Goal: Check status: Check status

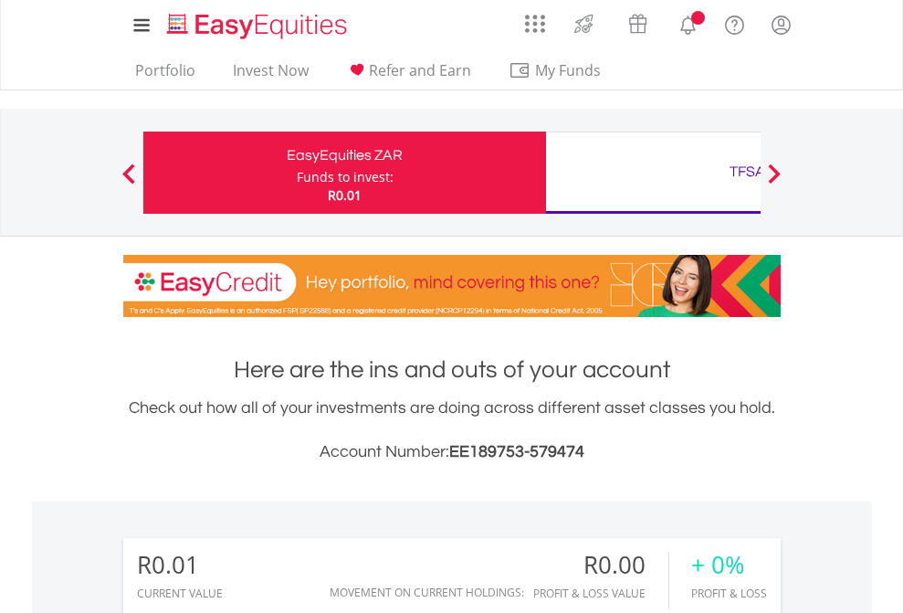
scroll to position [175, 287]
click at [297, 173] on div "Funds to invest:" at bounding box center [345, 177] width 97 height 18
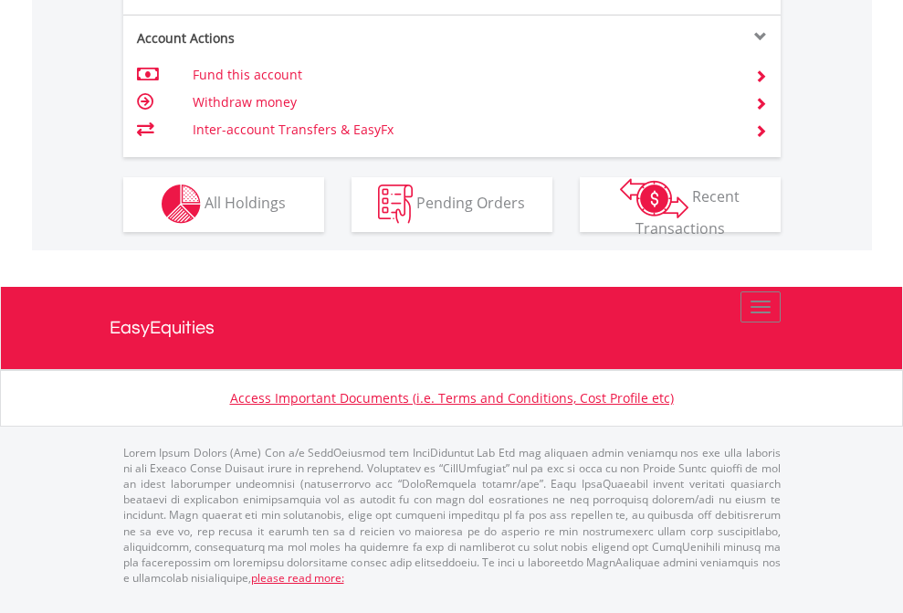
scroll to position [1707, 0]
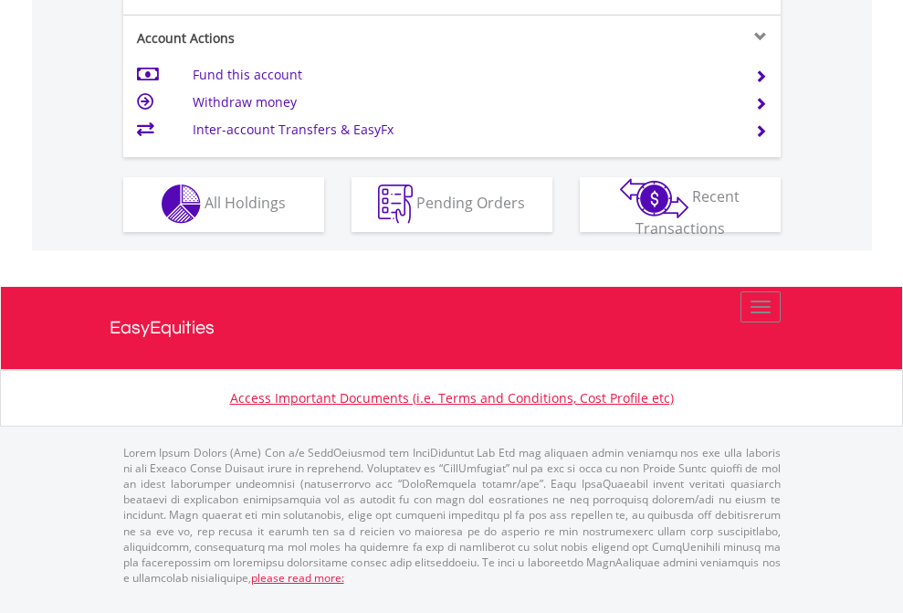
scroll to position [1714, 0]
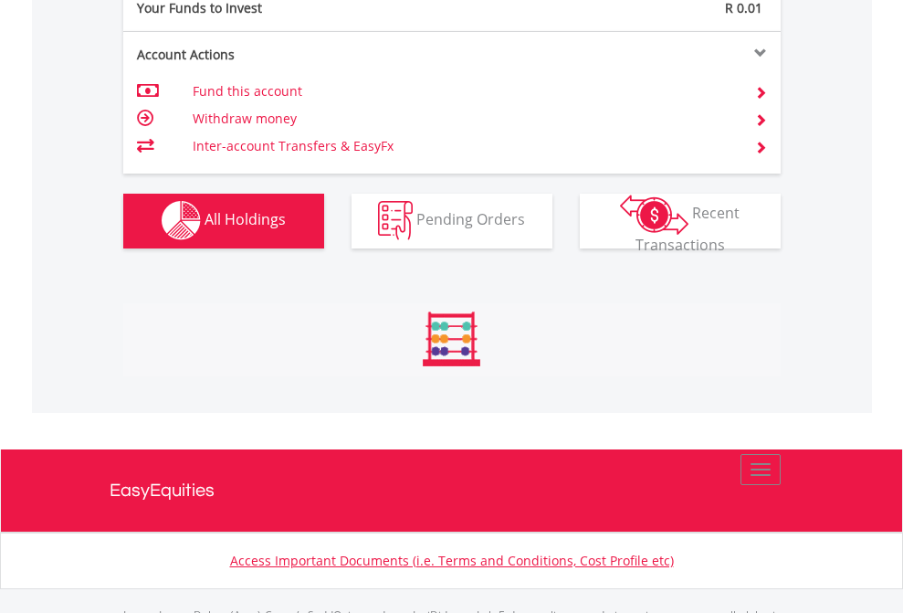
scroll to position [1808, 0]
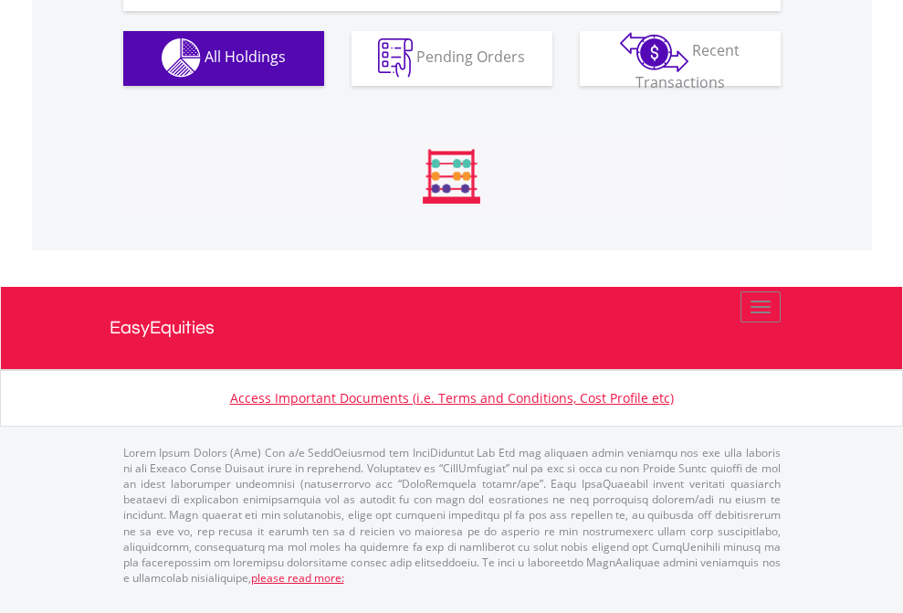
scroll to position [2031, 0]
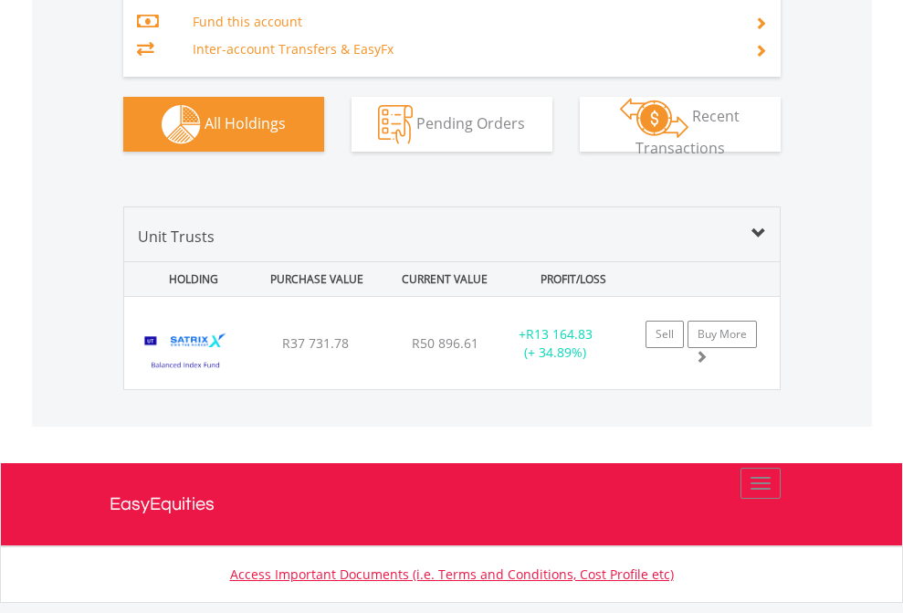
scroll to position [2174, 0]
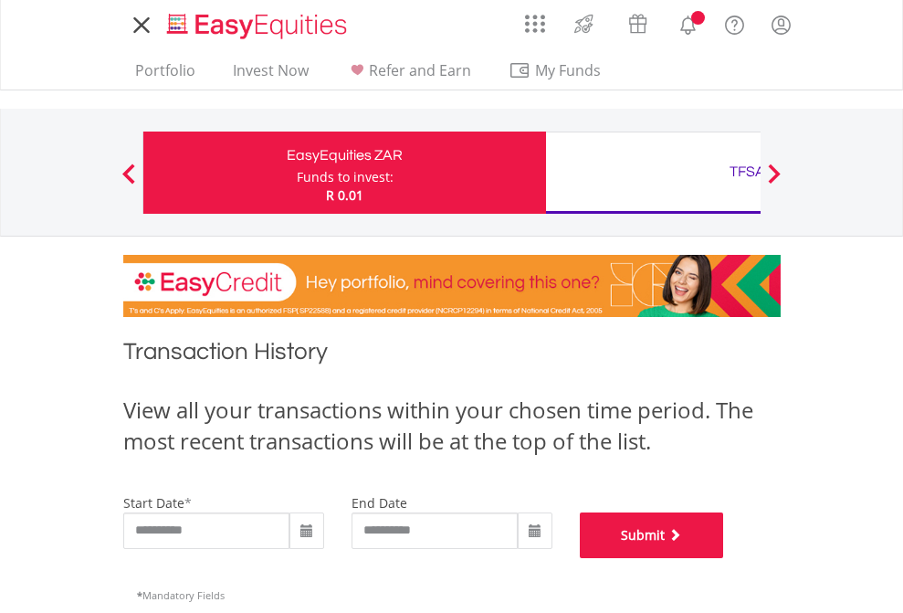
click at [724, 558] on button "Submit" at bounding box center [652, 535] width 144 height 46
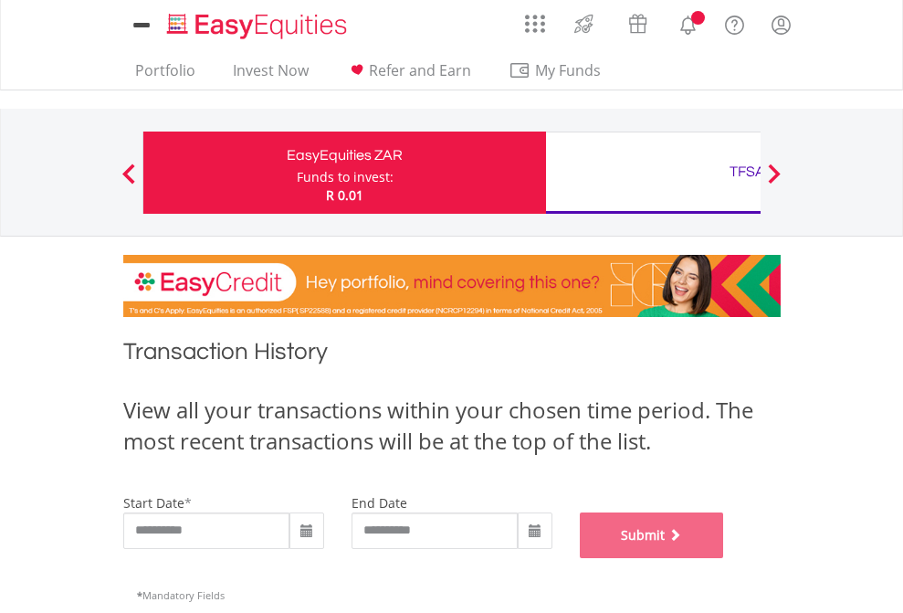
scroll to position [741, 0]
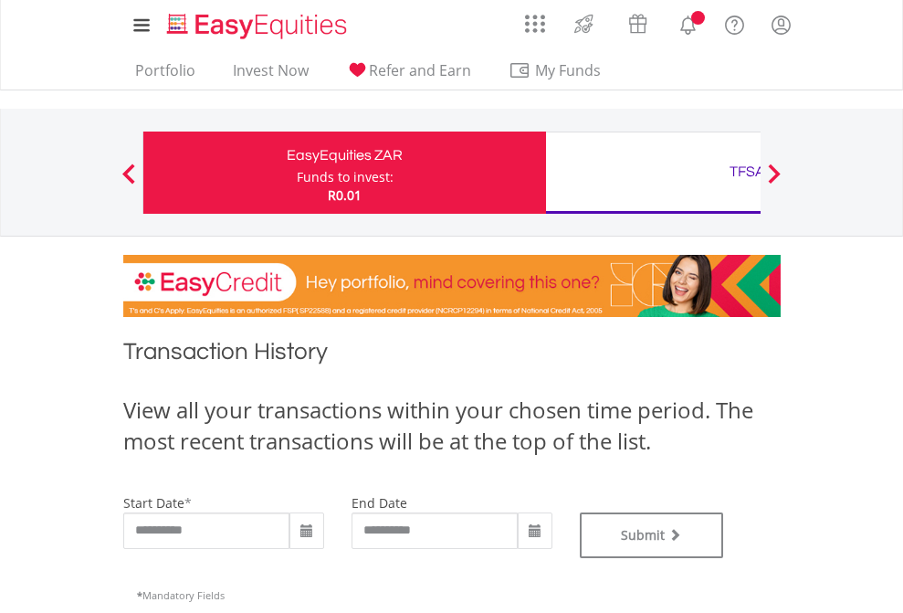
click at [653, 173] on div "TFSA" at bounding box center [747, 172] width 381 height 26
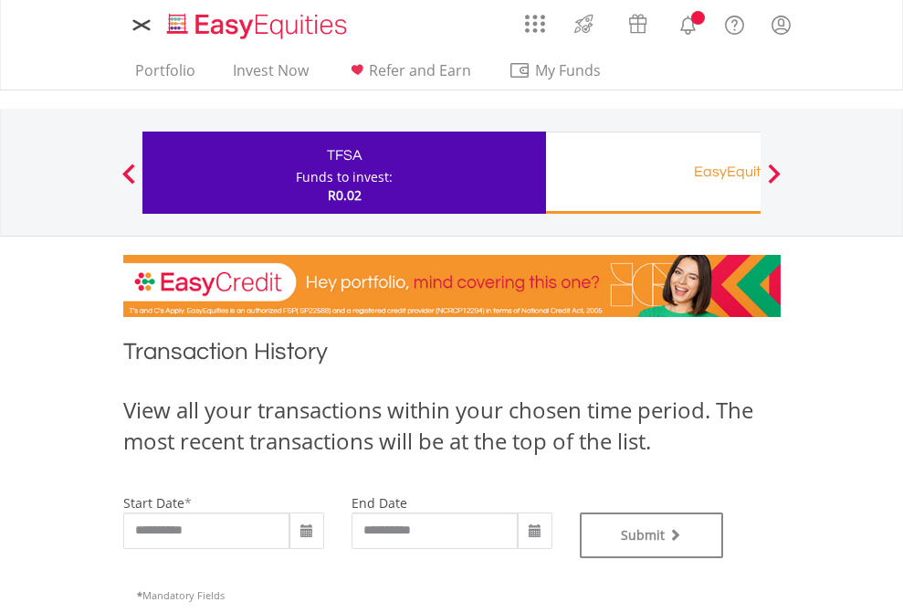
type input "**********"
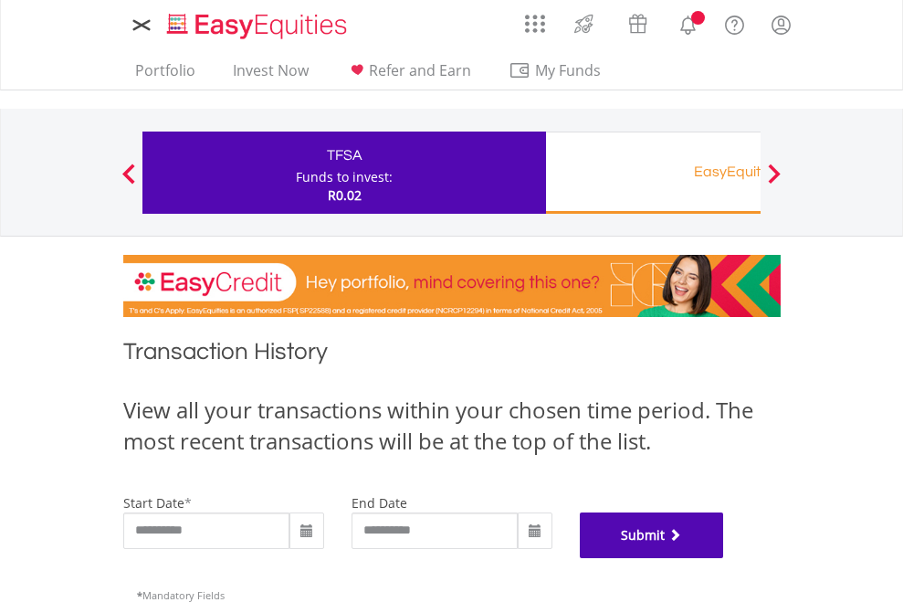
click at [724, 558] on button "Submit" at bounding box center [652, 535] width 144 height 46
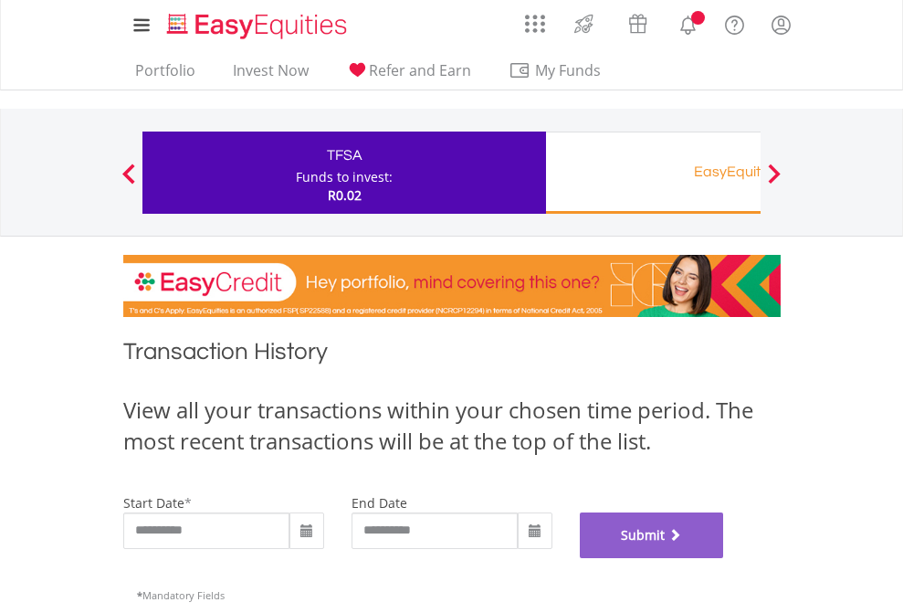
scroll to position [741, 0]
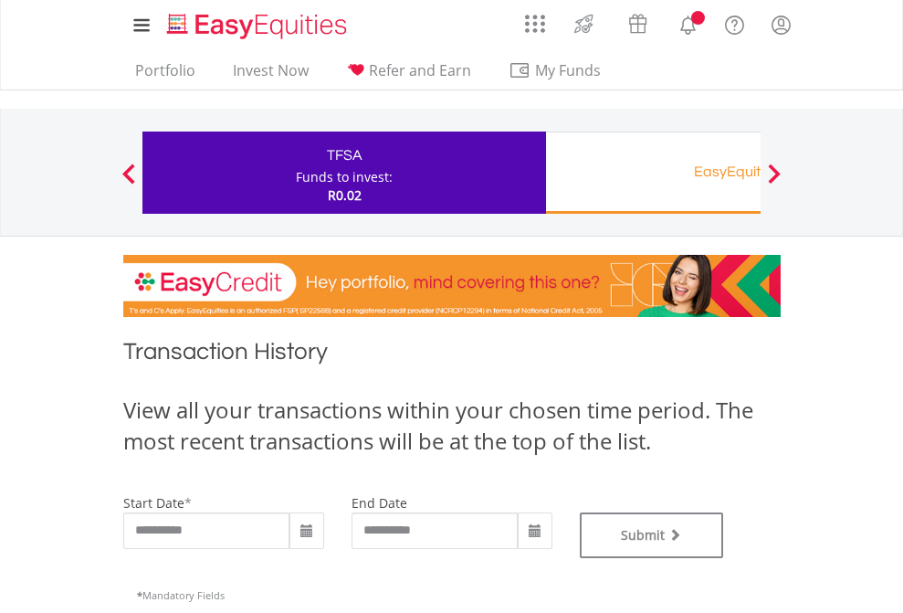
click at [653, 173] on div "EasyEquities RA" at bounding box center [747, 172] width 381 height 26
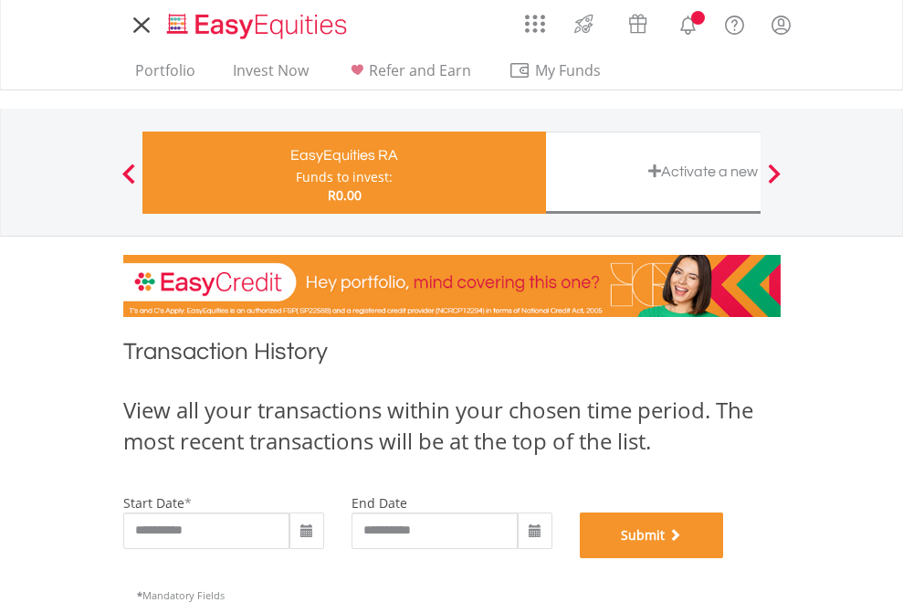
click at [724, 558] on button "Submit" at bounding box center [652, 535] width 144 height 46
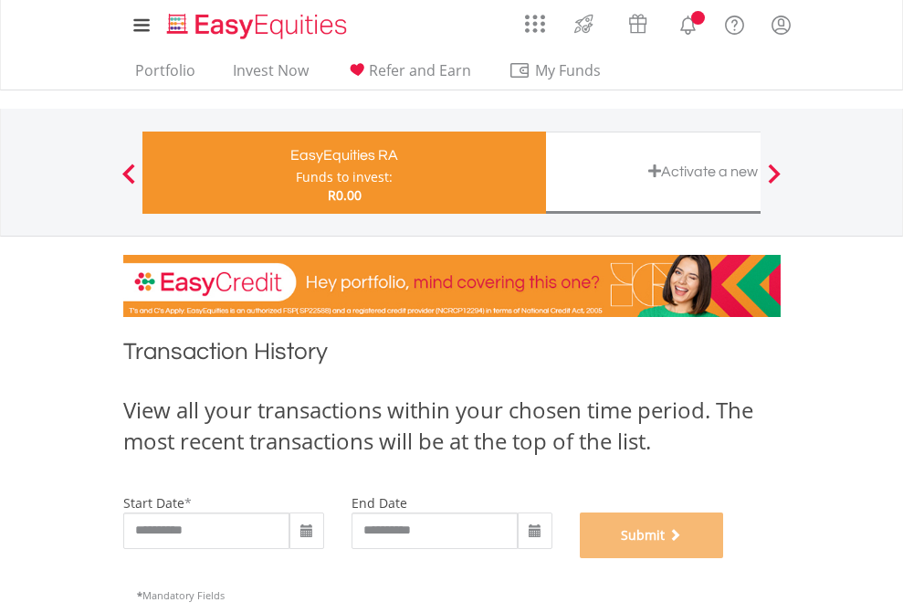
scroll to position [741, 0]
